Goal: Contribute content: Add original content to the website for others to see

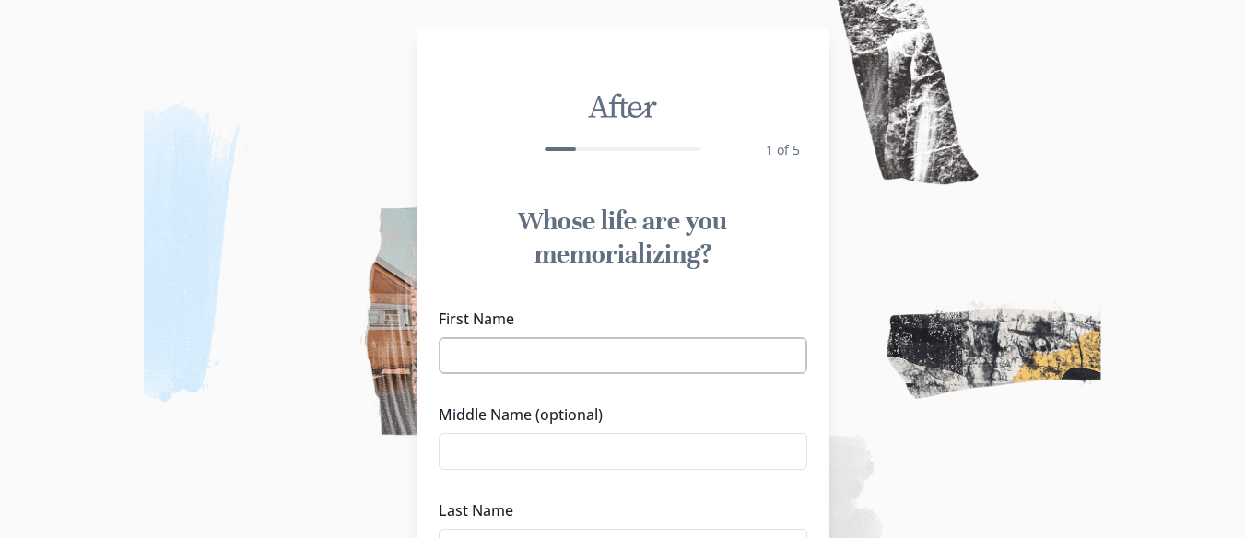
click at [556, 363] on input "First Name" at bounding box center [623, 355] width 369 height 37
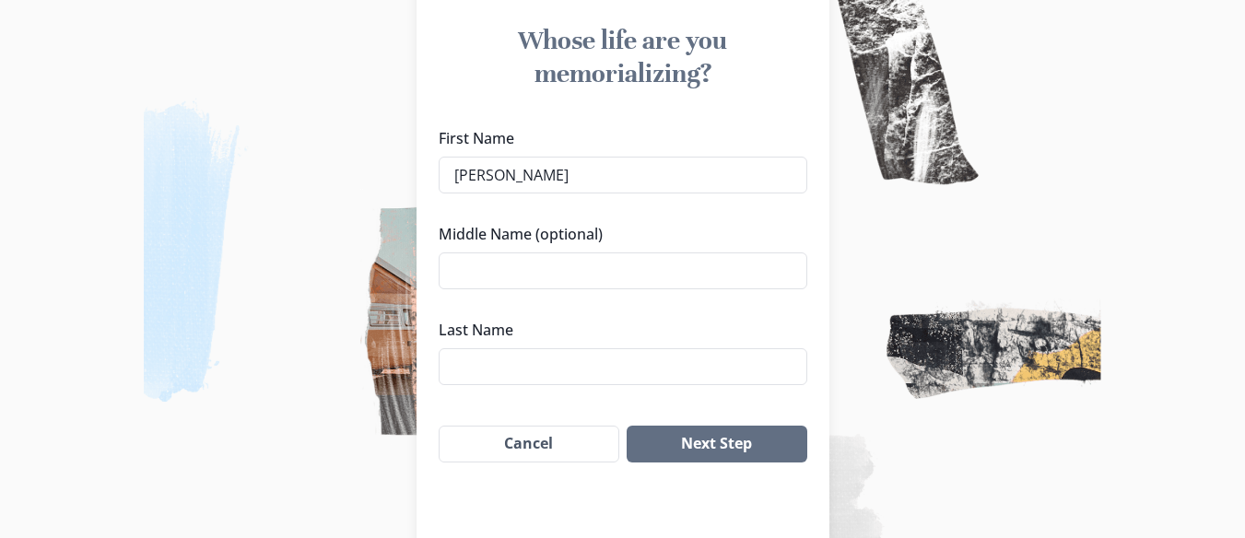
scroll to position [184, 0]
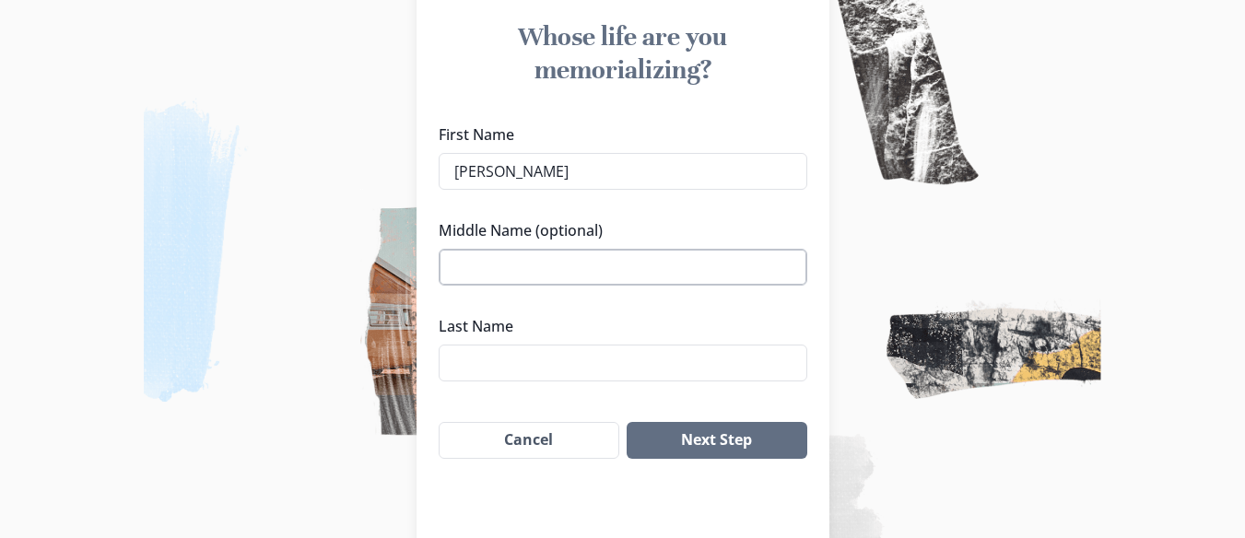
type input "[PERSON_NAME]"
click at [486, 263] on input "Middle Name (optional)" at bounding box center [623, 267] width 369 height 37
type input "[PERSON_NAME]"
click at [507, 362] on input "Last Name" at bounding box center [623, 363] width 369 height 37
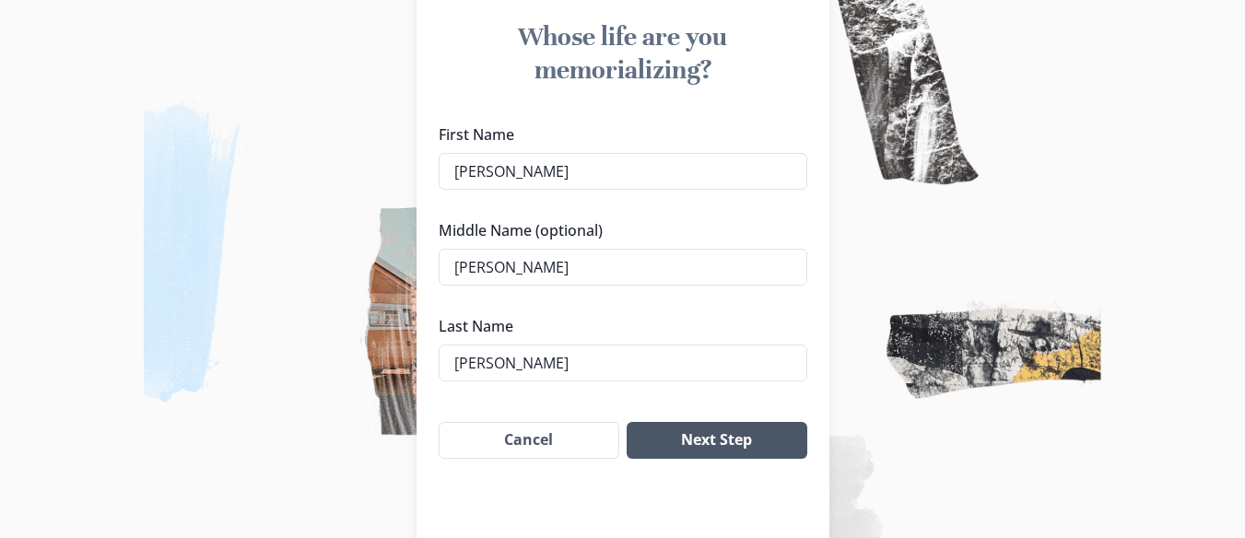
type input "[PERSON_NAME]"
click at [724, 438] on button "Next Step" at bounding box center [716, 440] width 180 height 37
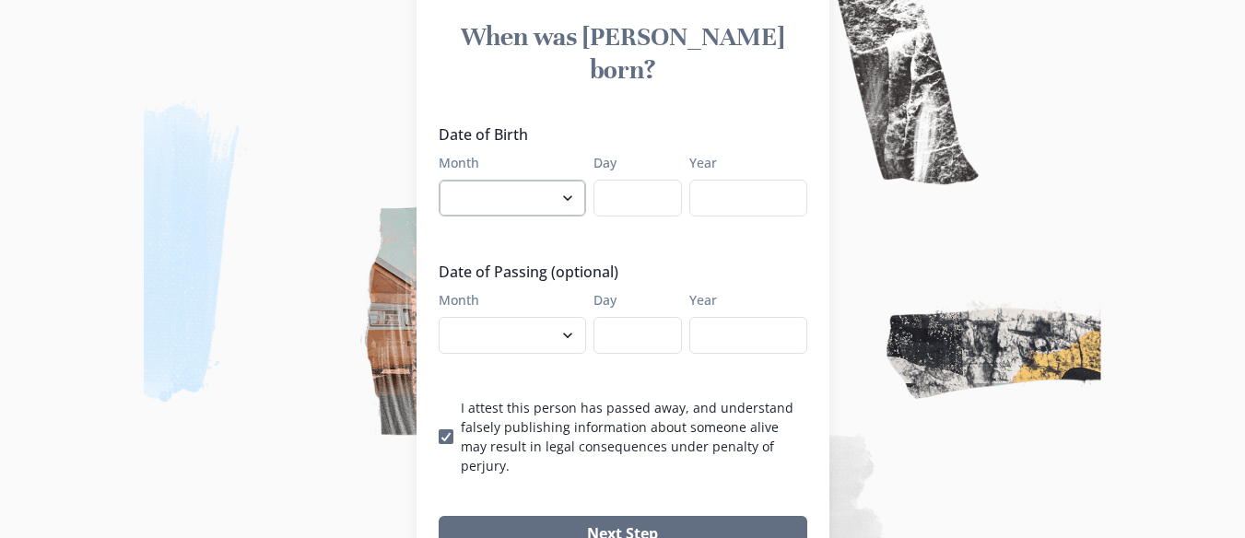
click at [570, 180] on select "January February March April May June July August September October November De…" at bounding box center [512, 198] width 147 height 37
select select "9"
click at [445, 180] on select "January February March April May June July August September October November De…" at bounding box center [512, 198] width 147 height 37
click at [644, 180] on input "Day" at bounding box center [637, 198] width 88 height 37
type input "23"
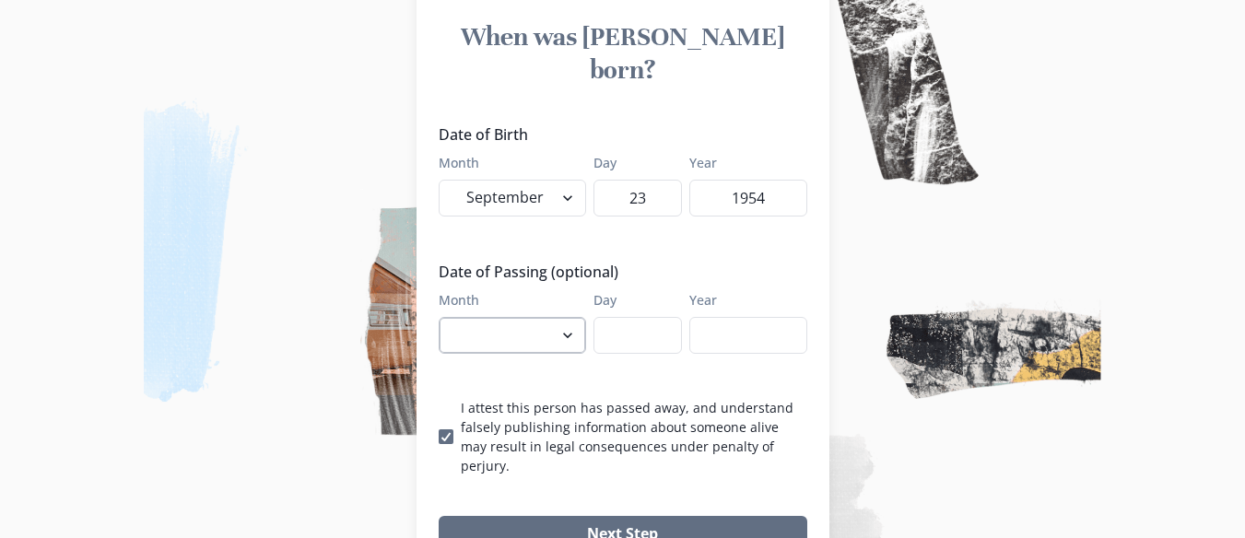
type input "1954"
click at [571, 317] on select "January February March April May June July August September October November De…" at bounding box center [512, 335] width 147 height 37
select select "9"
click at [445, 317] on select "January February March April May June July August September October November De…" at bounding box center [512, 335] width 147 height 37
click at [670, 317] on input "Day" at bounding box center [637, 335] width 88 height 37
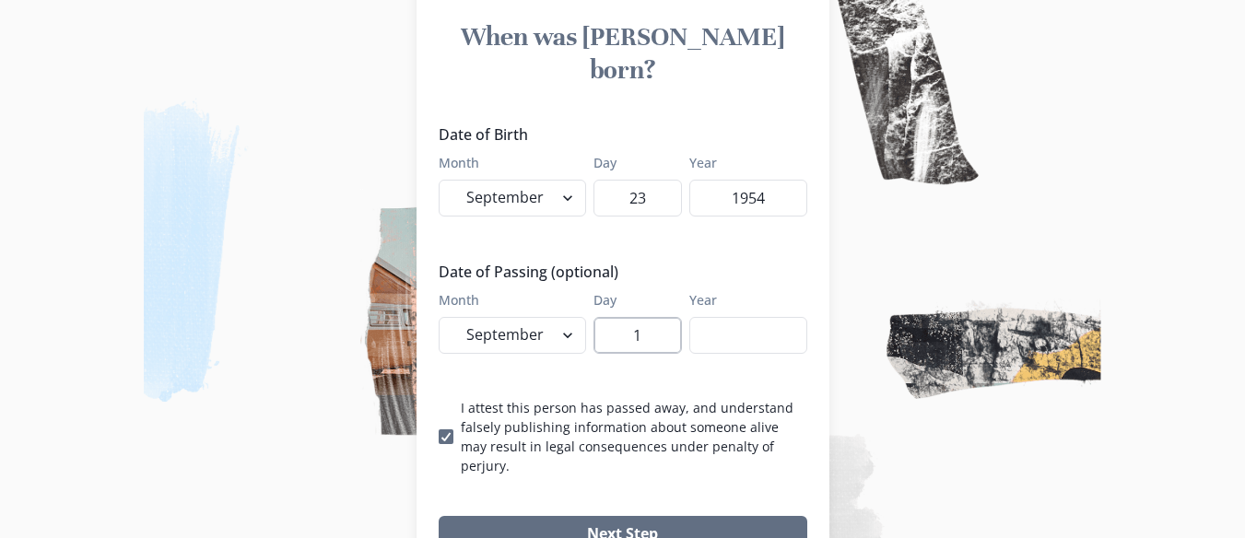
type input "1"
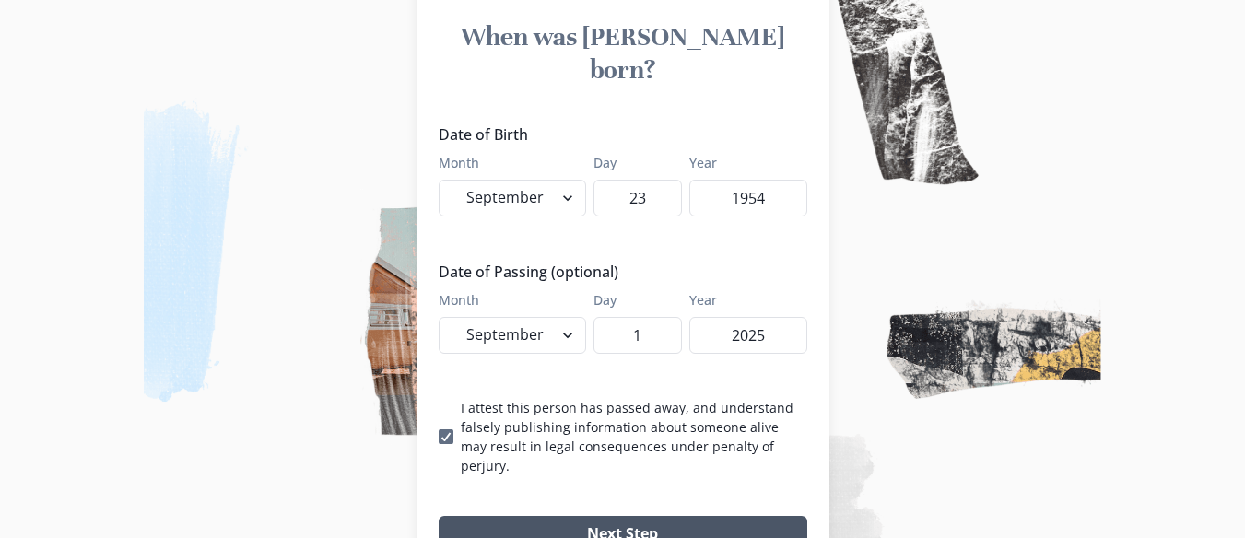
type input "2025"
click at [634, 516] on button "Next Step" at bounding box center [623, 534] width 369 height 37
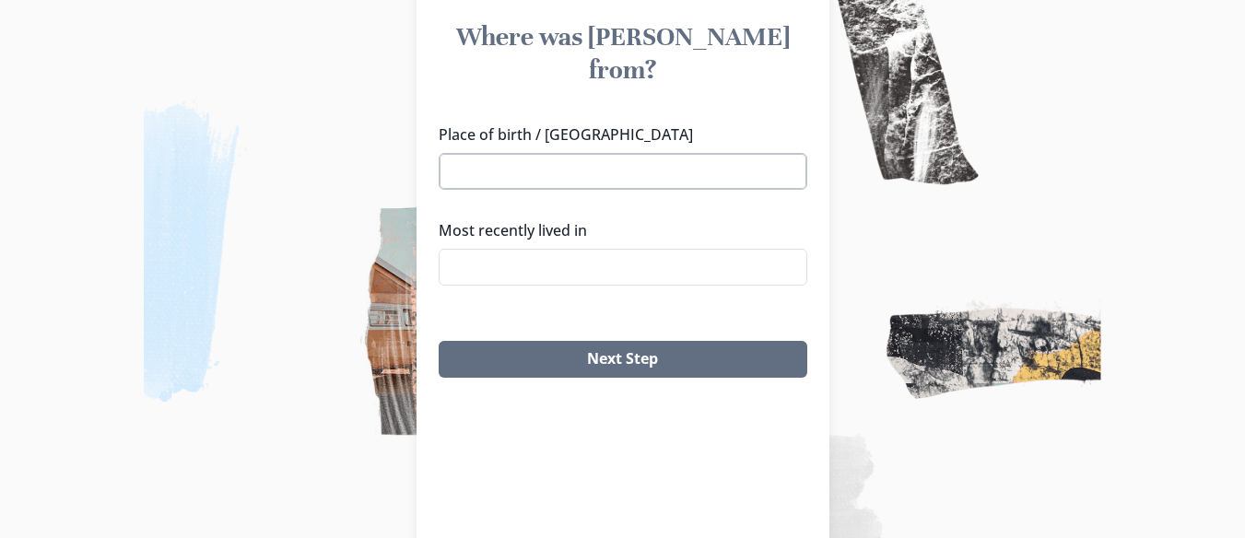
click at [515, 153] on input "Place of birth / [GEOGRAPHIC_DATA]" at bounding box center [623, 171] width 369 height 37
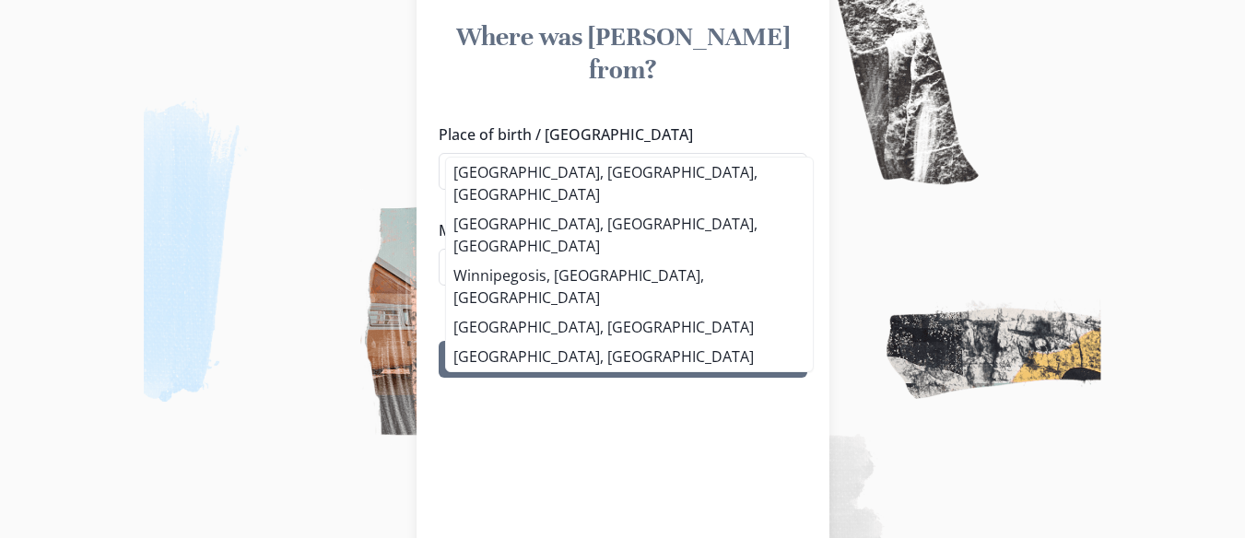
click at [553, 168] on div "Place of birth / Hometown [GEOGRAPHIC_DATA] [GEOGRAPHIC_DATA], [GEOGRAPHIC_DATA…" at bounding box center [623, 211] width 369 height 177
click at [553, 166] on li "[GEOGRAPHIC_DATA], [GEOGRAPHIC_DATA], [GEOGRAPHIC_DATA]" at bounding box center [629, 184] width 367 height 52
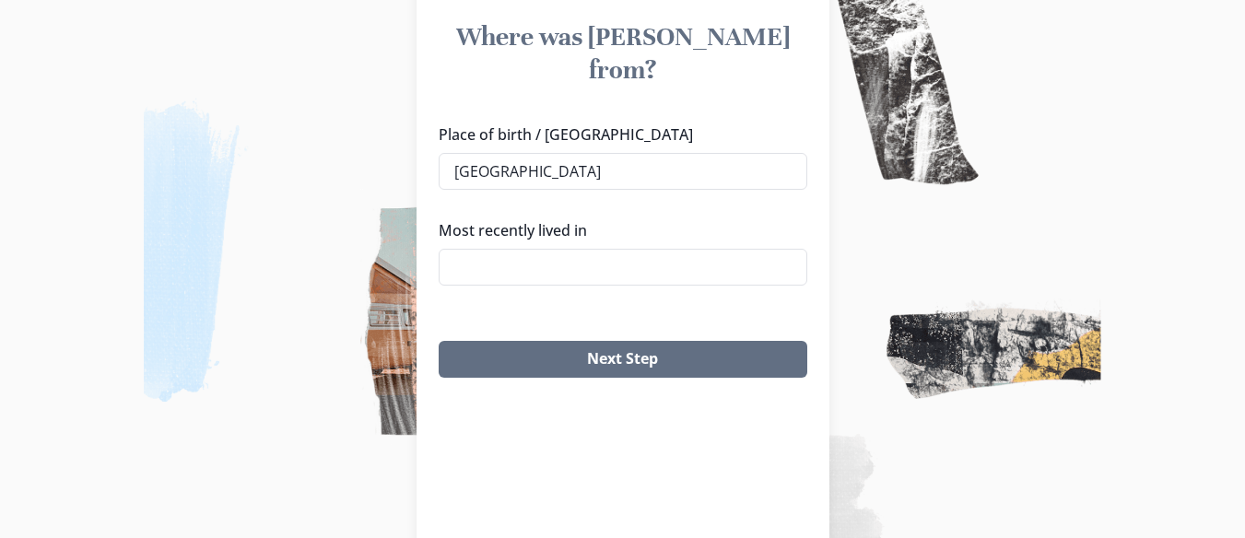
type input "[GEOGRAPHIC_DATA], [GEOGRAPHIC_DATA], [GEOGRAPHIC_DATA]"
click at [499, 249] on input "Most recently lived in" at bounding box center [623, 267] width 369 height 37
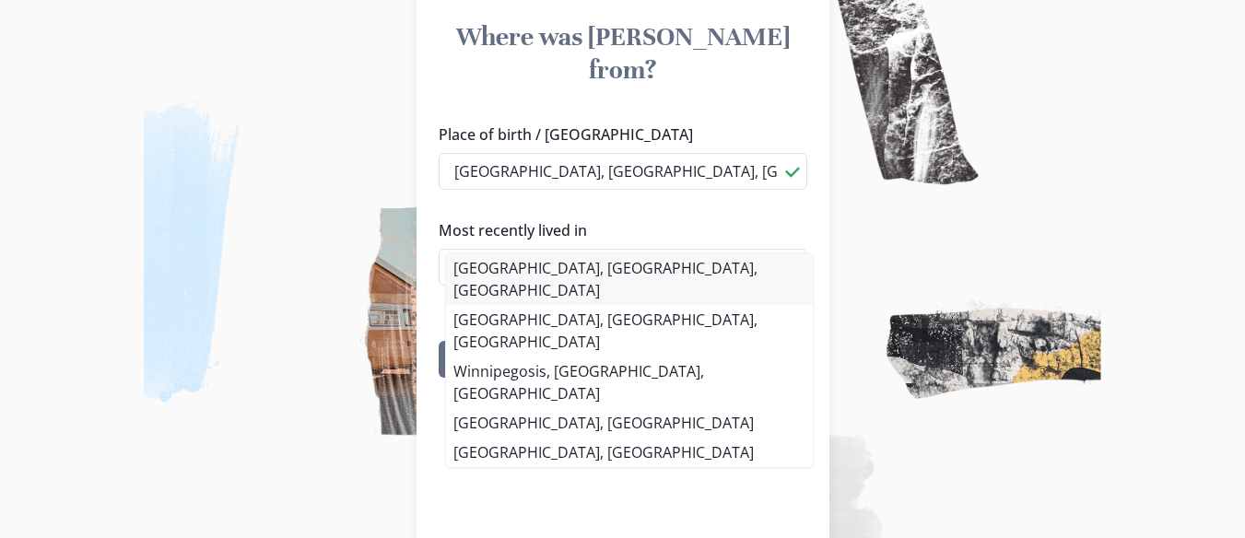
click at [498, 266] on div "[GEOGRAPHIC_DATA], [GEOGRAPHIC_DATA], [GEOGRAPHIC_DATA] [GEOGRAPHIC_DATA], [GEO…" at bounding box center [629, 360] width 369 height 216
click at [550, 267] on li "[GEOGRAPHIC_DATA], [GEOGRAPHIC_DATA], [GEOGRAPHIC_DATA]" at bounding box center [629, 279] width 367 height 52
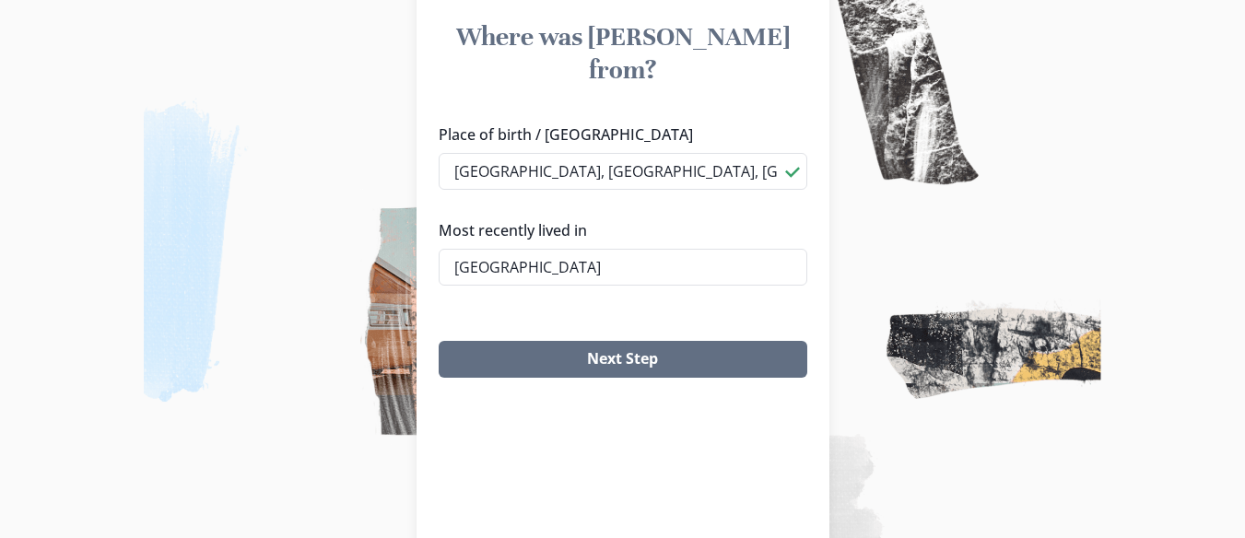
type input "[GEOGRAPHIC_DATA], [GEOGRAPHIC_DATA], [GEOGRAPHIC_DATA]"
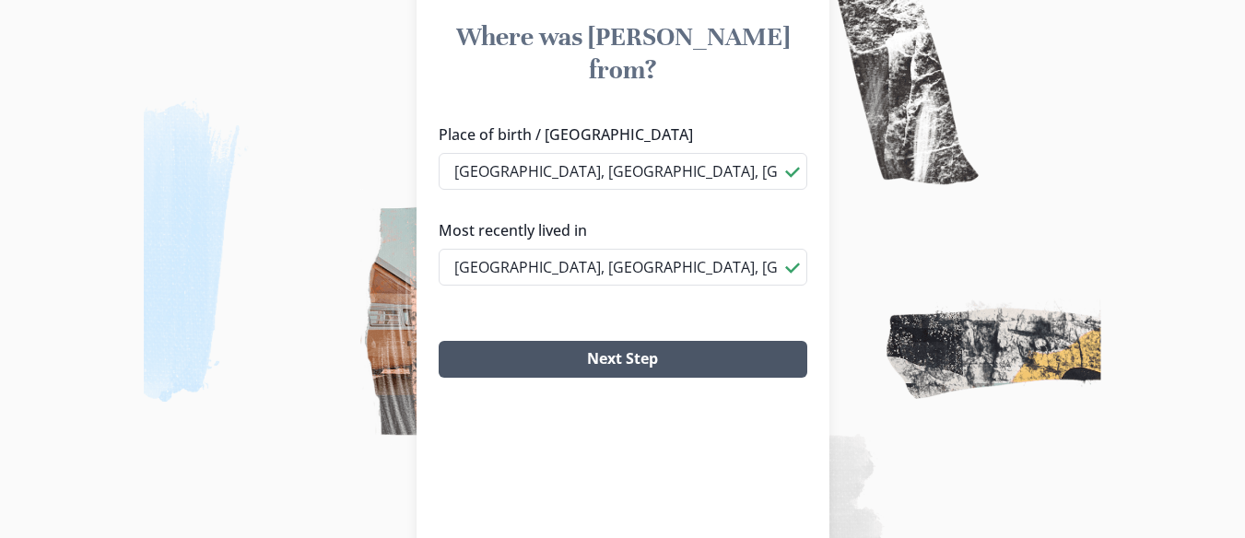
click at [609, 341] on button "Next Step" at bounding box center [623, 359] width 369 height 37
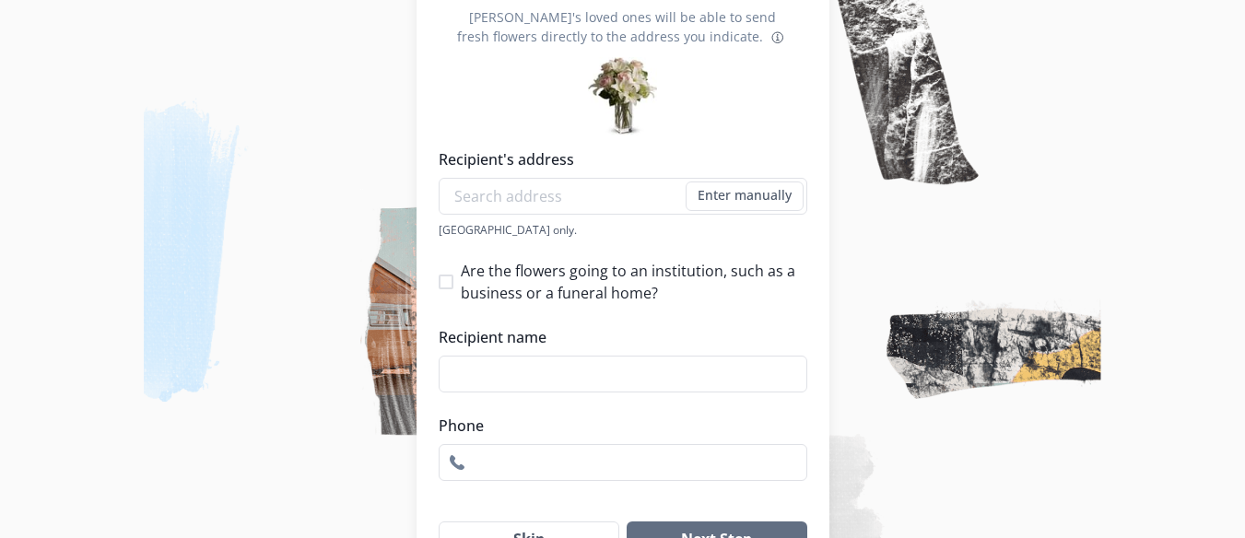
scroll to position [354, 0]
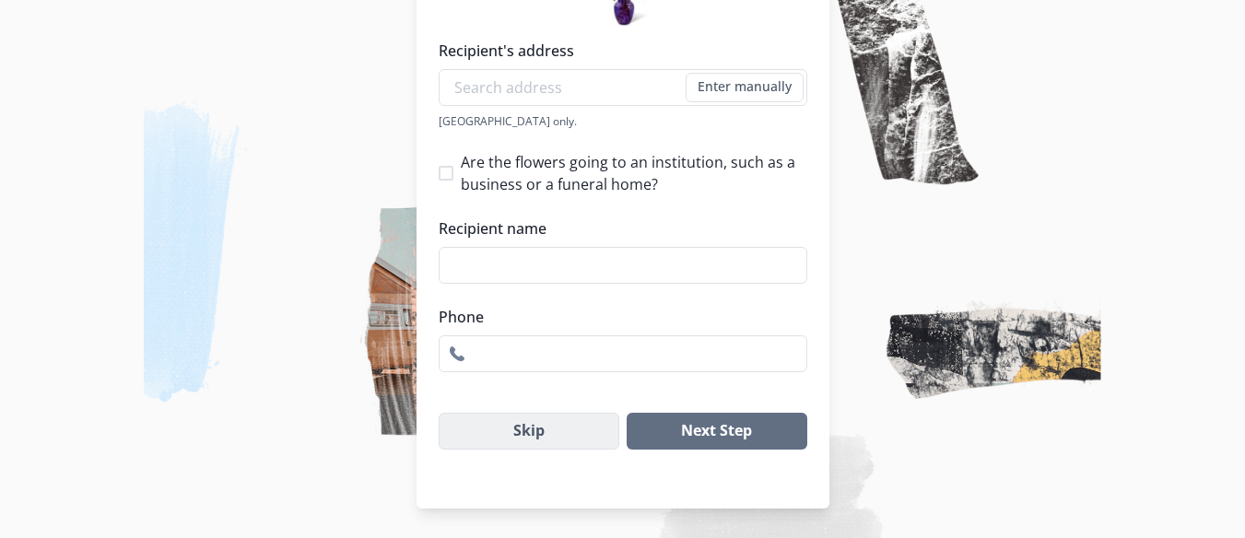
click at [533, 425] on button "Skip" at bounding box center [529, 431] width 181 height 37
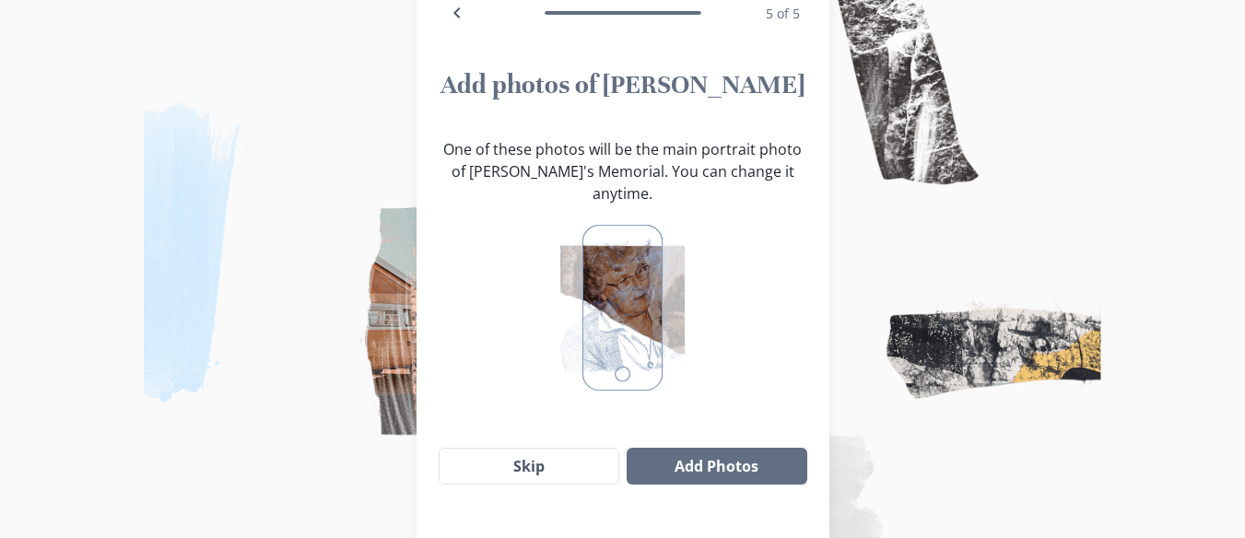
scroll to position [228, 0]
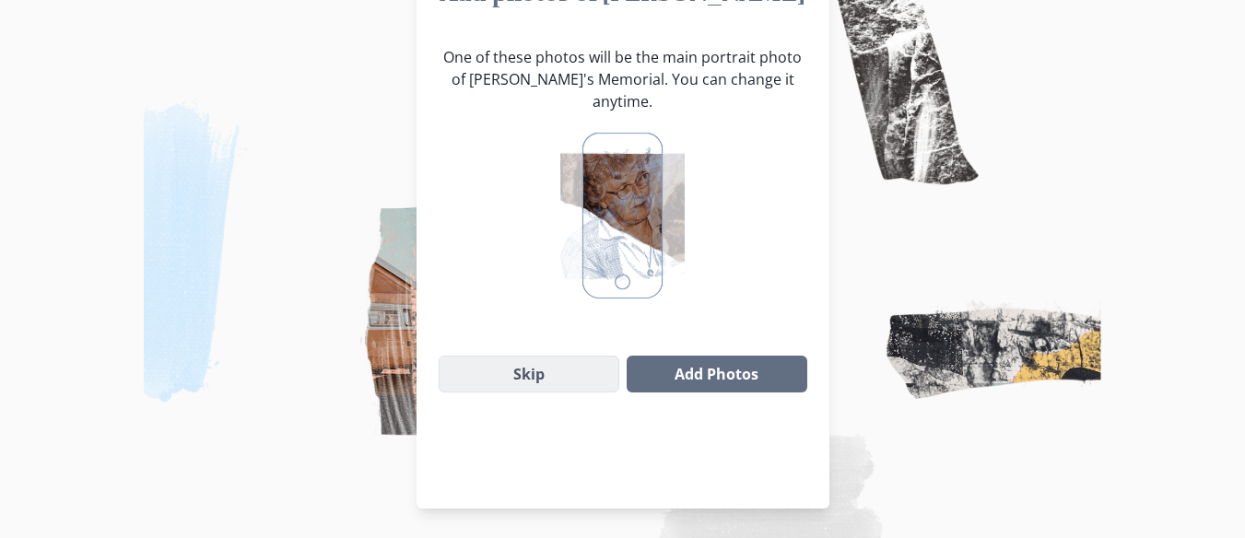
click at [522, 357] on button "Skip" at bounding box center [529, 374] width 181 height 37
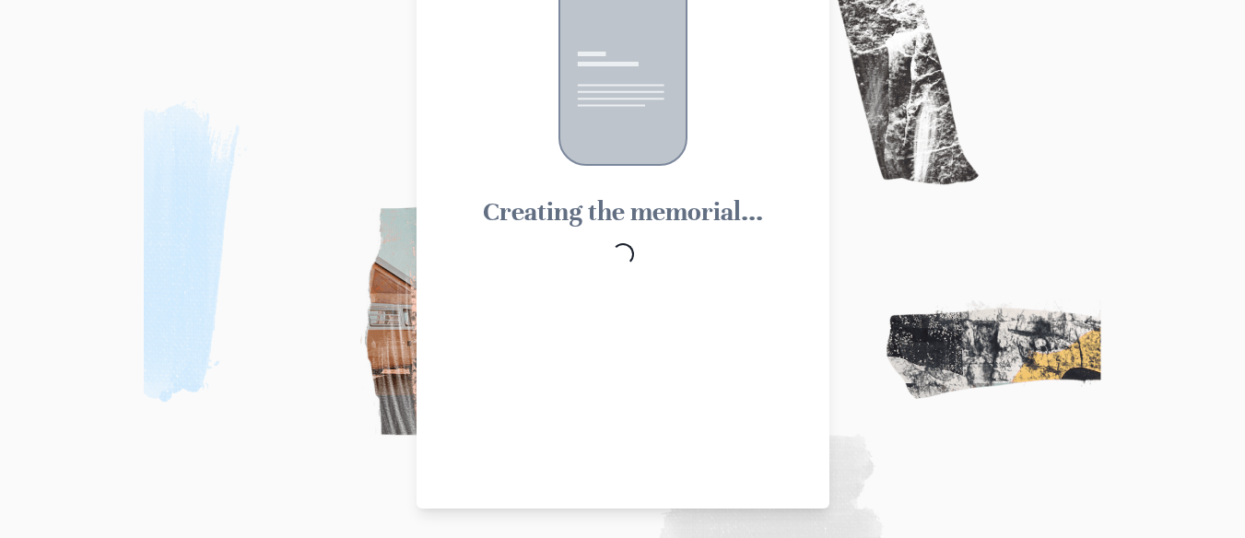
scroll to position [112, 0]
